Goal: Task Accomplishment & Management: Manage account settings

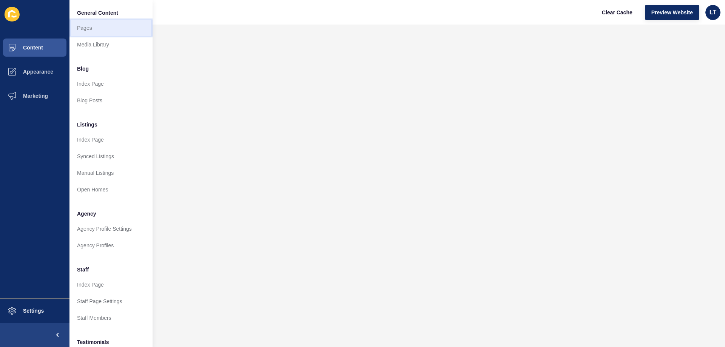
click at [93, 27] on link "Pages" at bounding box center [110, 28] width 83 height 17
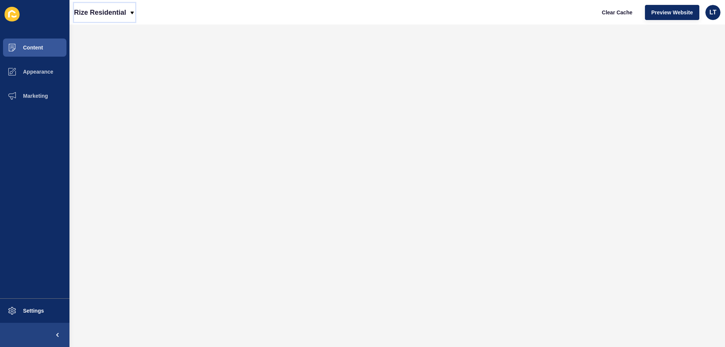
click at [116, 11] on p "Rize Residential" at bounding box center [100, 12] width 52 height 19
click at [119, 35] on div "Back to website list" at bounding box center [107, 35] width 54 height 14
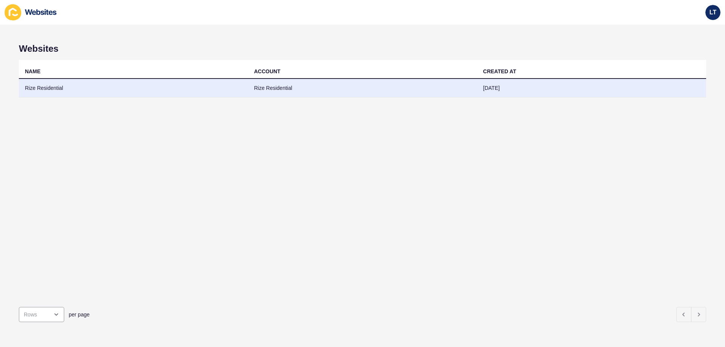
click at [65, 85] on td "Rize Residential" at bounding box center [133, 88] width 229 height 18
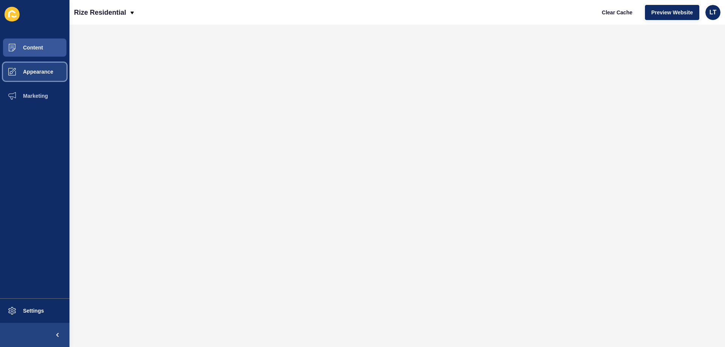
click at [41, 75] on button "Appearance" at bounding box center [34, 72] width 69 height 24
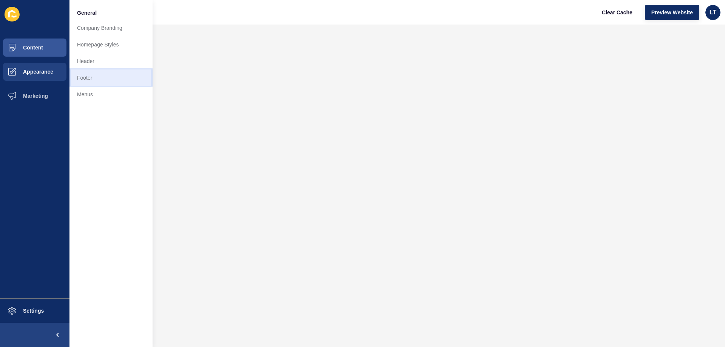
click at [106, 81] on link "Footer" at bounding box center [110, 77] width 83 height 17
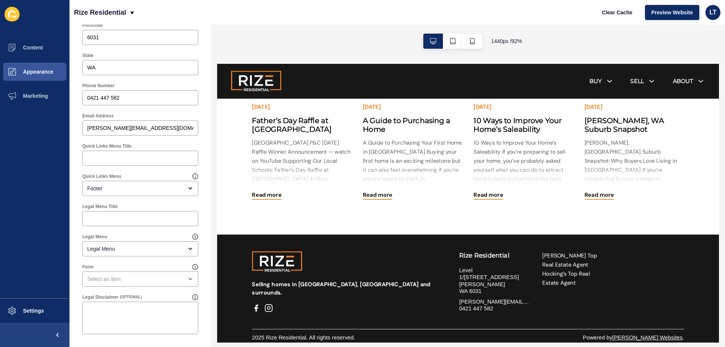
scroll to position [1785, 0]
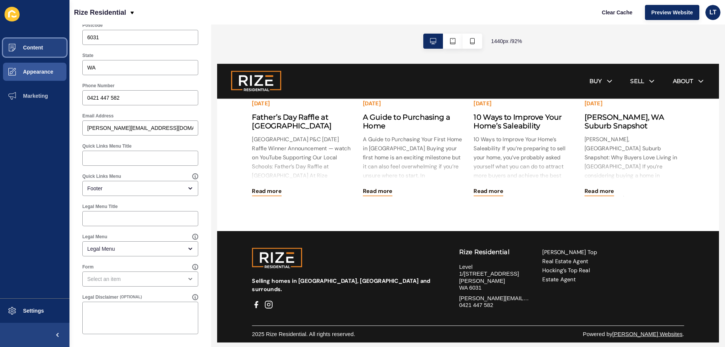
click at [20, 50] on span "Content" at bounding box center [21, 48] width 44 height 6
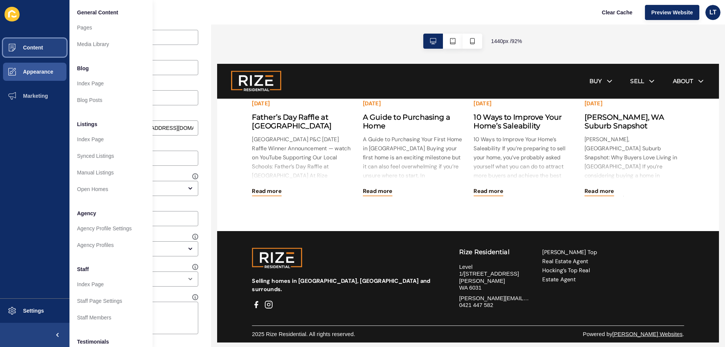
scroll to position [0, 0]
click at [42, 74] on span "Appearance" at bounding box center [26, 72] width 54 height 6
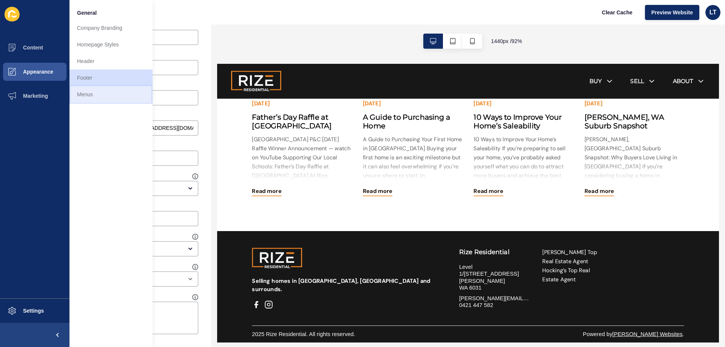
click at [84, 93] on link "Menus" at bounding box center [110, 94] width 83 height 17
